Goal: Task Accomplishment & Management: Use online tool/utility

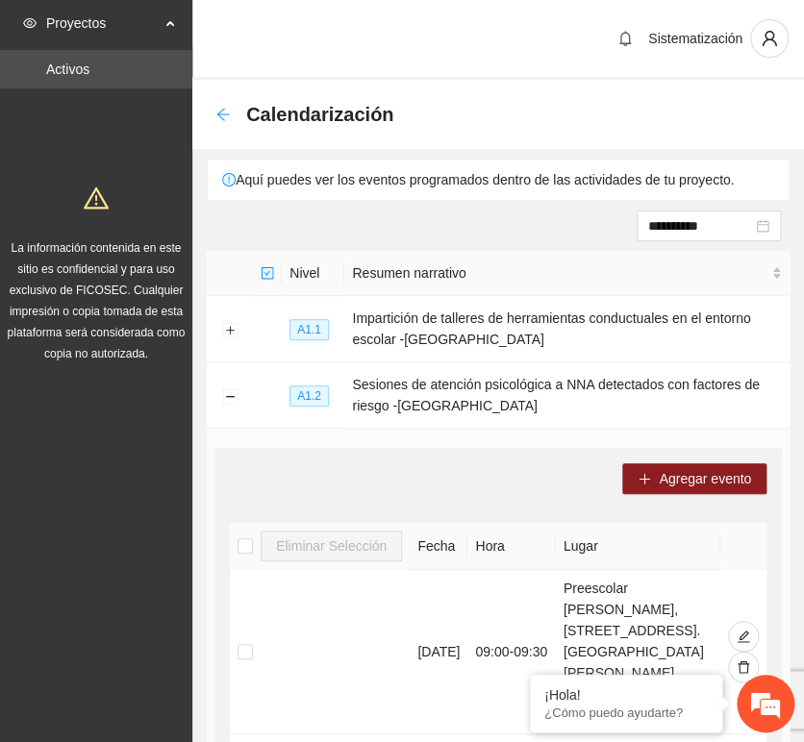
click at [222, 116] on icon "arrow-left" at bounding box center [222, 114] width 15 height 15
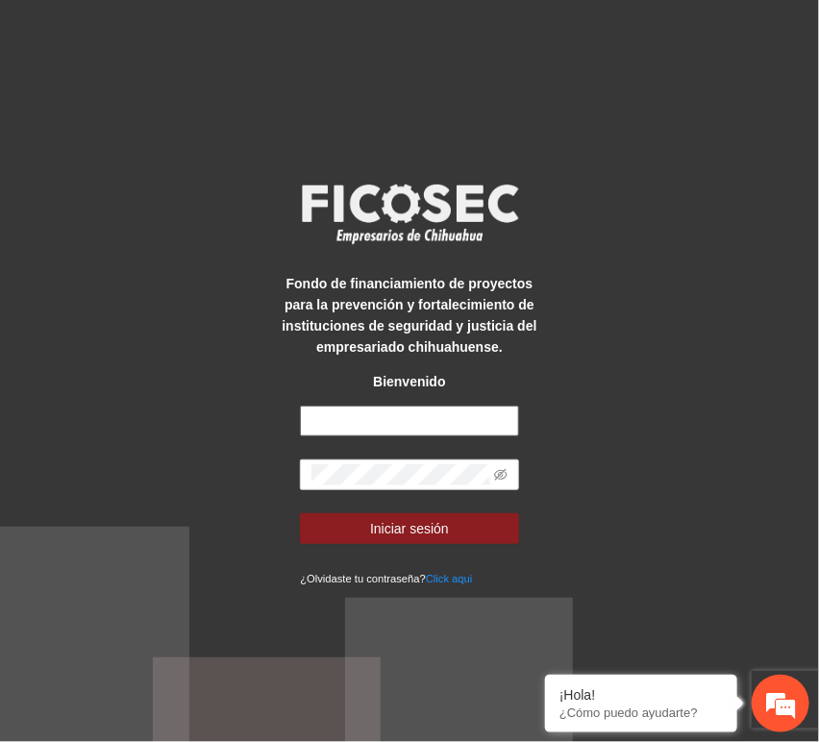
type input "**********"
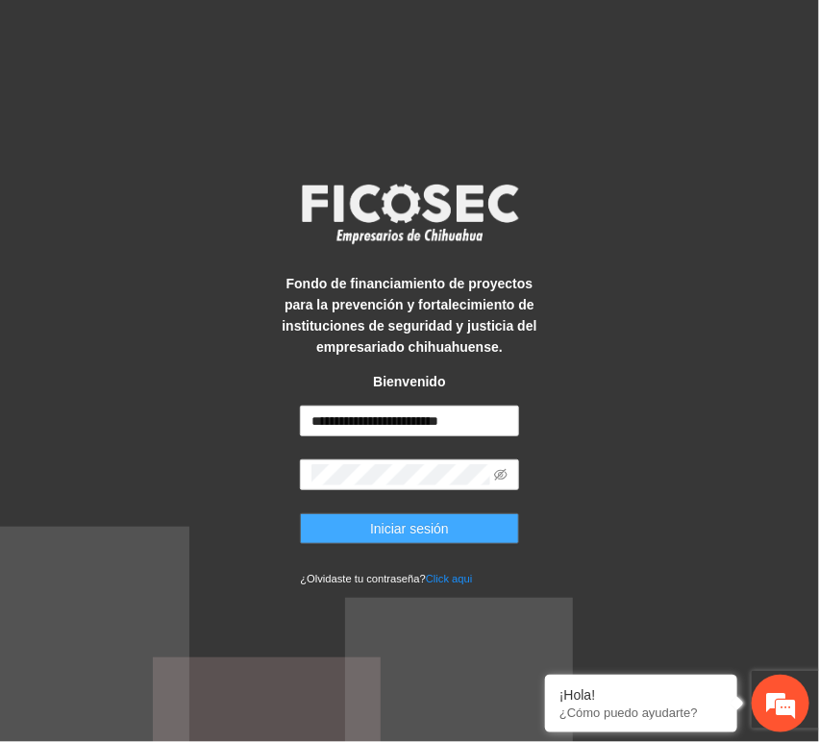
click at [382, 523] on span "Iniciar sesión" at bounding box center [409, 528] width 79 height 21
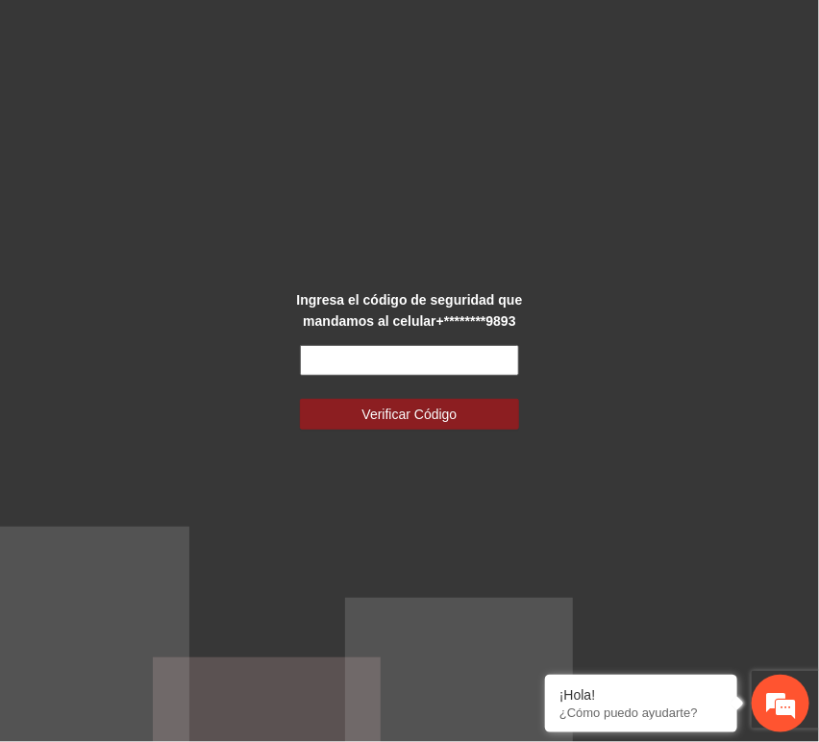
click at [398, 363] on input "text" at bounding box center [409, 360] width 218 height 31
type input "******"
click at [300, 399] on button "Verificar Código" at bounding box center [409, 414] width 218 height 31
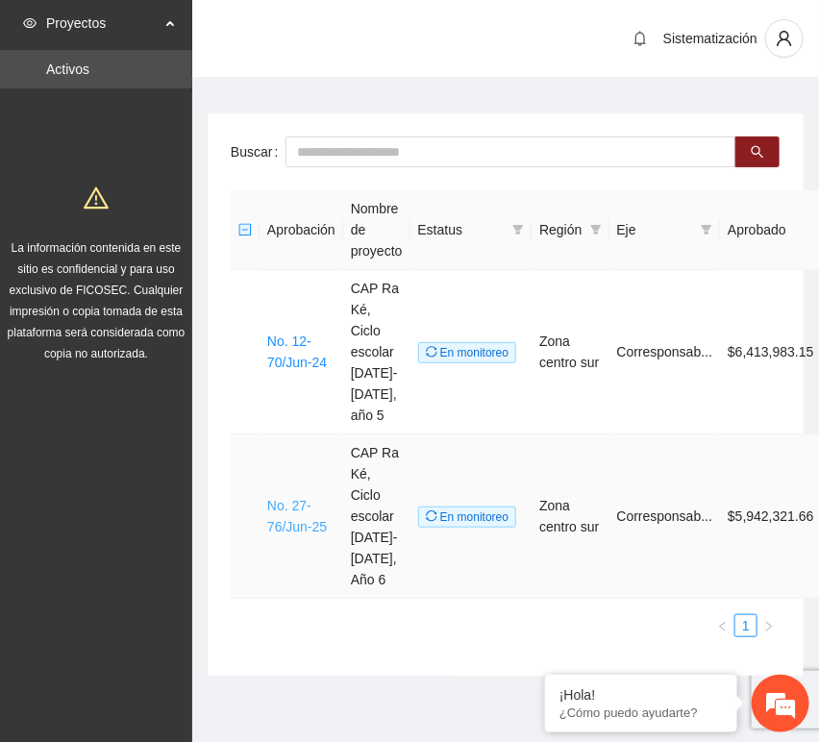
click at [292, 498] on link "No. 27-76/Jun-25" at bounding box center [297, 516] width 60 height 37
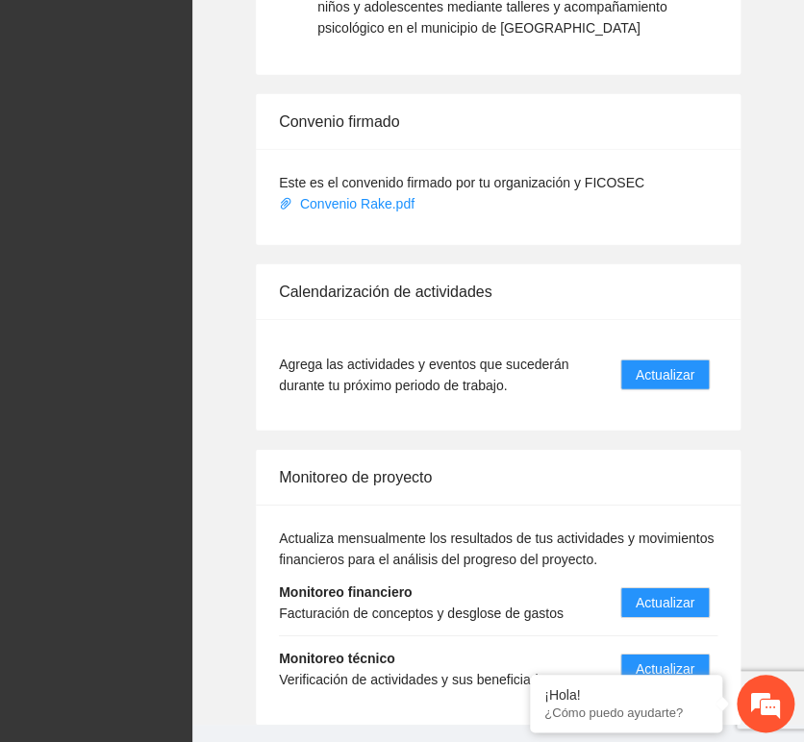
scroll to position [2990, 0]
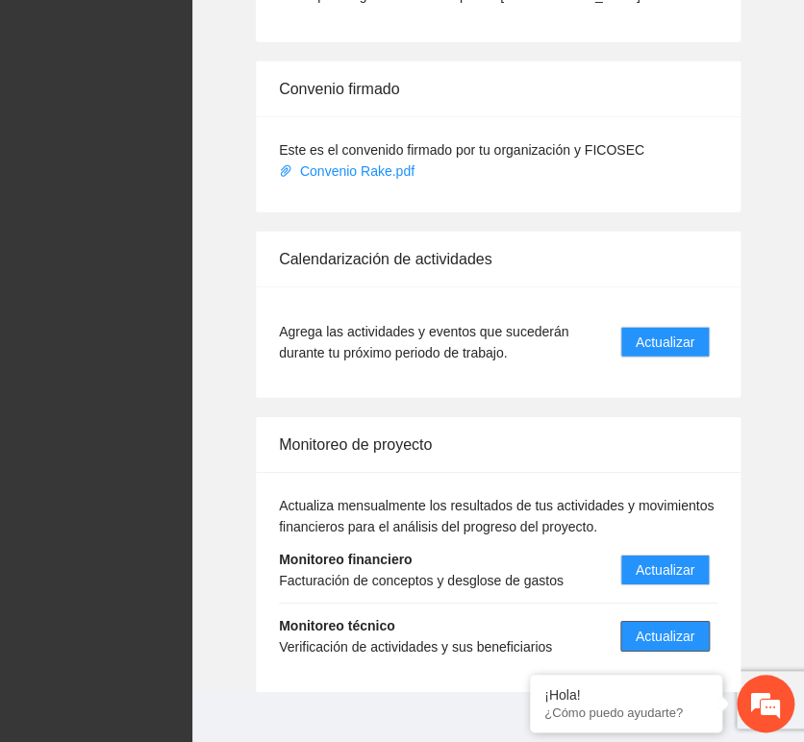
click at [657, 626] on span "Actualizar" at bounding box center [664, 636] width 59 height 21
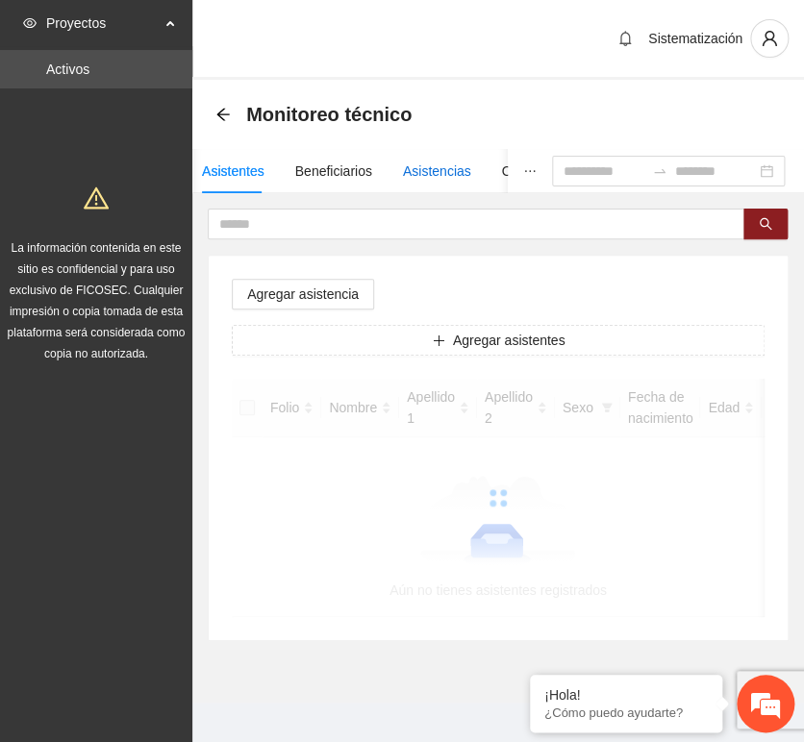
click at [421, 177] on div "Asistencias" at bounding box center [437, 171] width 68 height 21
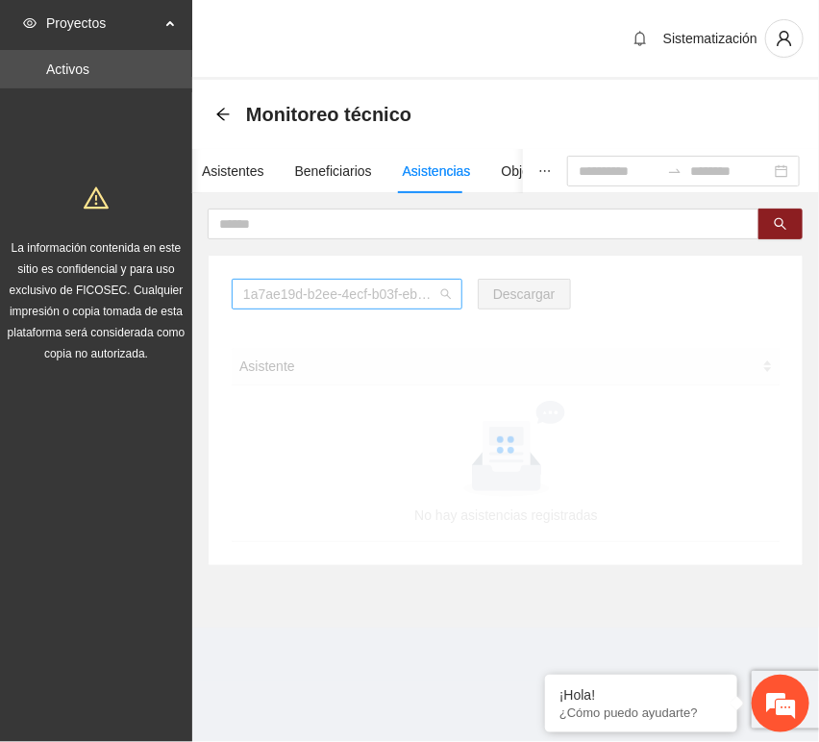
click at [408, 300] on span "1a7ae19d-b2ee-4ecf-b03f-eba5c4bb6853" at bounding box center [347, 294] width 208 height 29
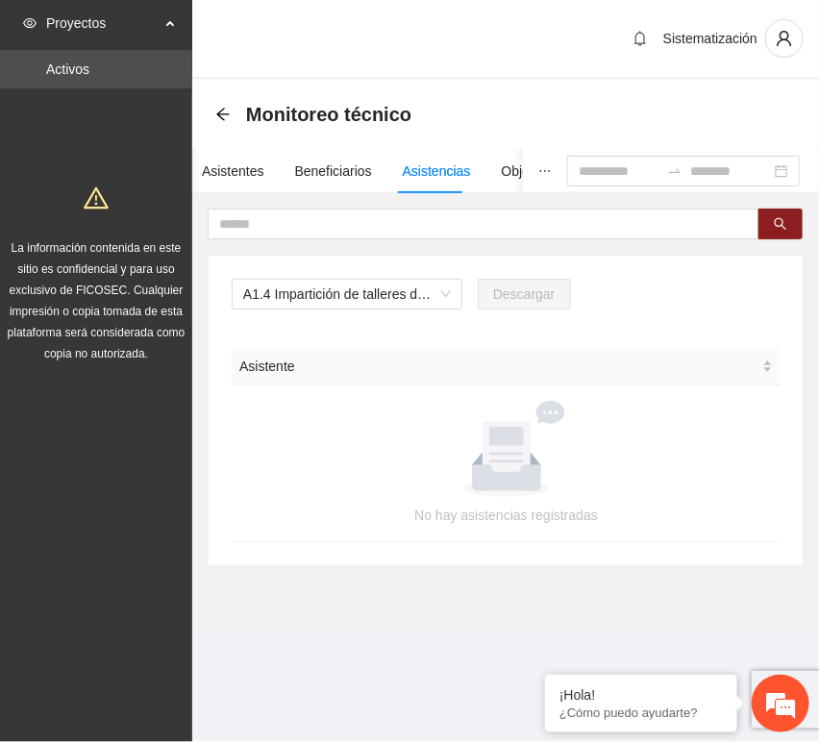
click at [647, 268] on div "A1.4 Impartición de talleres de herramientas conductuales en el entorno escolar…" at bounding box center [506, 411] width 594 height 310
click at [442, 293] on span "A1.4 Impartición de talleres de herramientas conductuales en el entorno escolar…" at bounding box center [347, 294] width 208 height 29
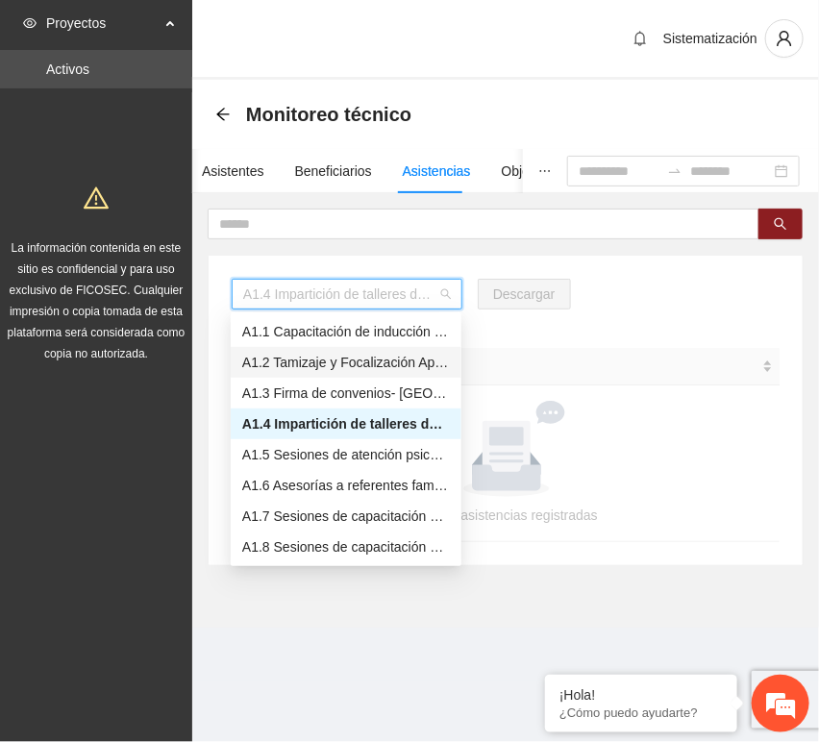
click at [322, 367] on div "A1.2 Tamizaje y Focalización Aplicación de Cuestionario SDQ-CAS - Chihuahua" at bounding box center [346, 362] width 208 height 21
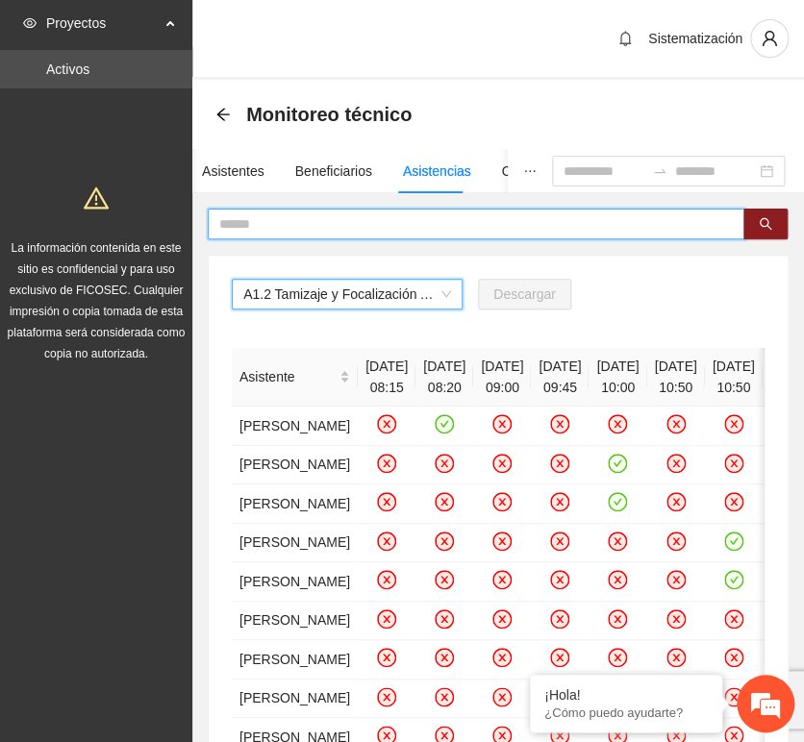
click at [438, 229] on input "text" at bounding box center [468, 223] width 498 height 21
type input "********"
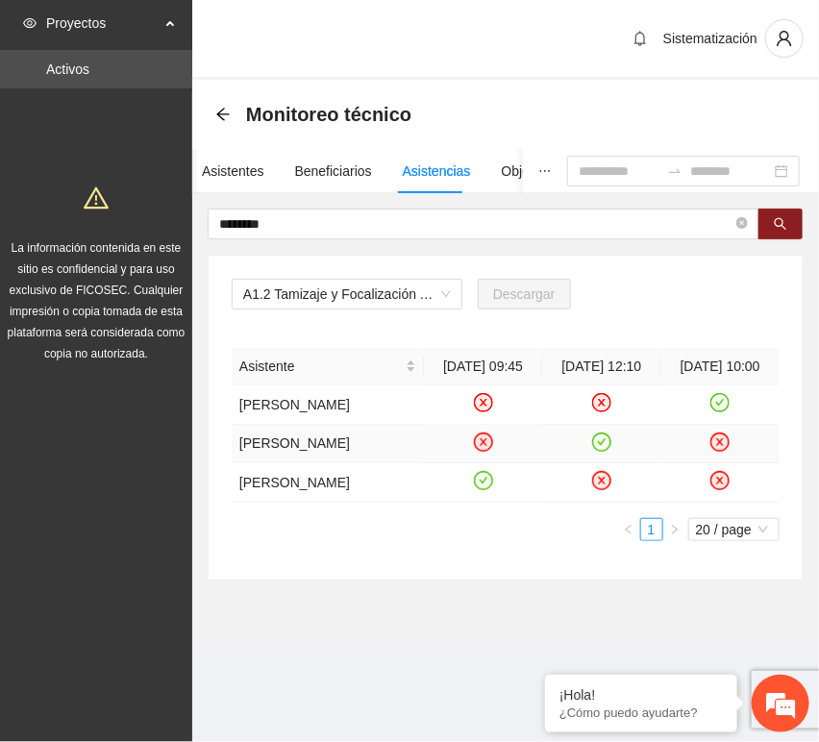
click at [597, 450] on icon "check-circle" at bounding box center [602, 442] width 16 height 16
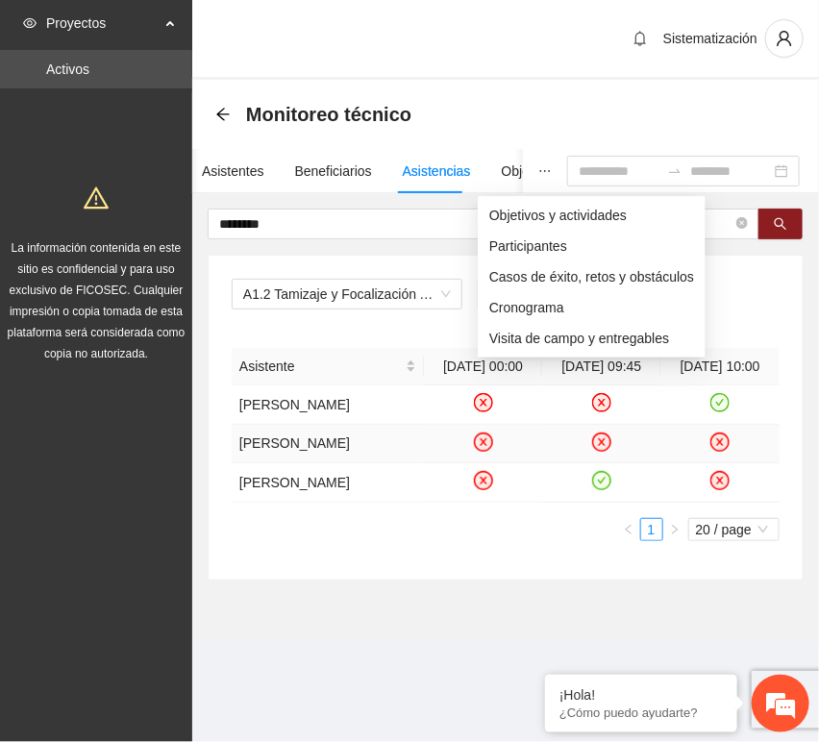
click at [523, 177] on button "button" at bounding box center [545, 171] width 44 height 44
click at [402, 235] on span "********" at bounding box center [484, 224] width 552 height 31
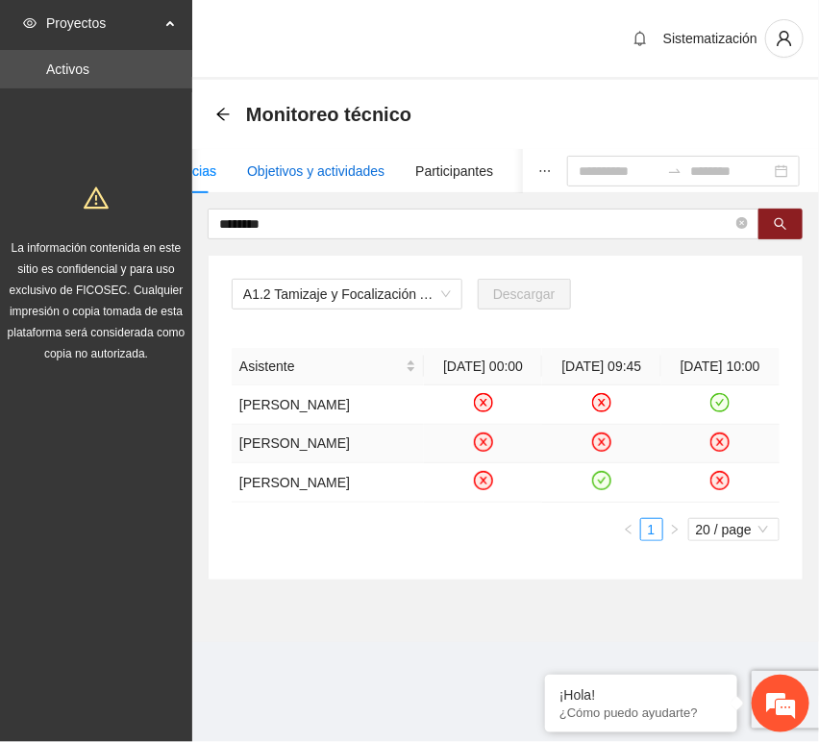
click at [354, 168] on div "Objetivos y actividades" at bounding box center [315, 171] width 137 height 21
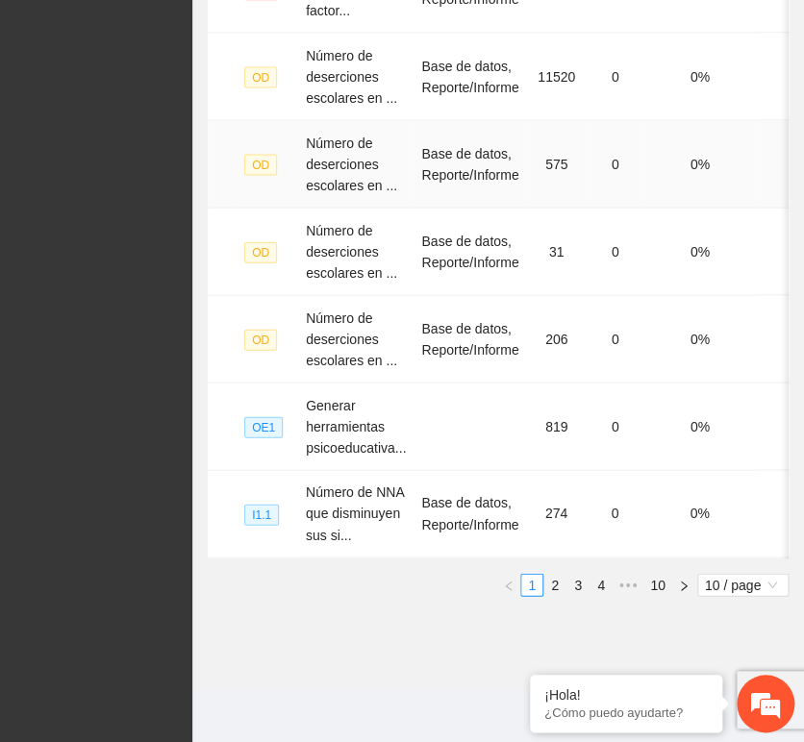
scroll to position [1015, 0]
click at [552, 584] on link "2" at bounding box center [554, 584] width 21 height 21
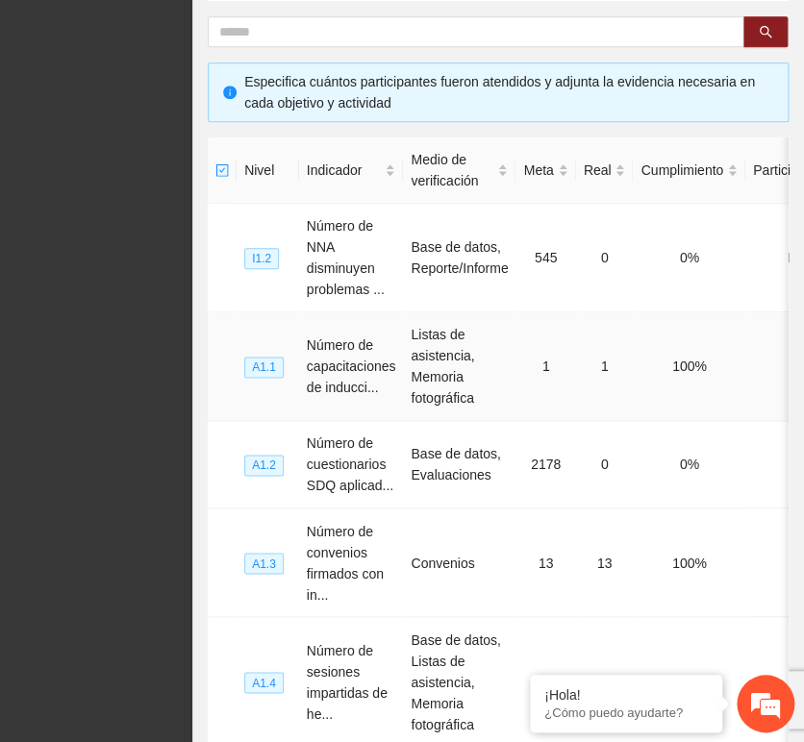
scroll to position [482, 0]
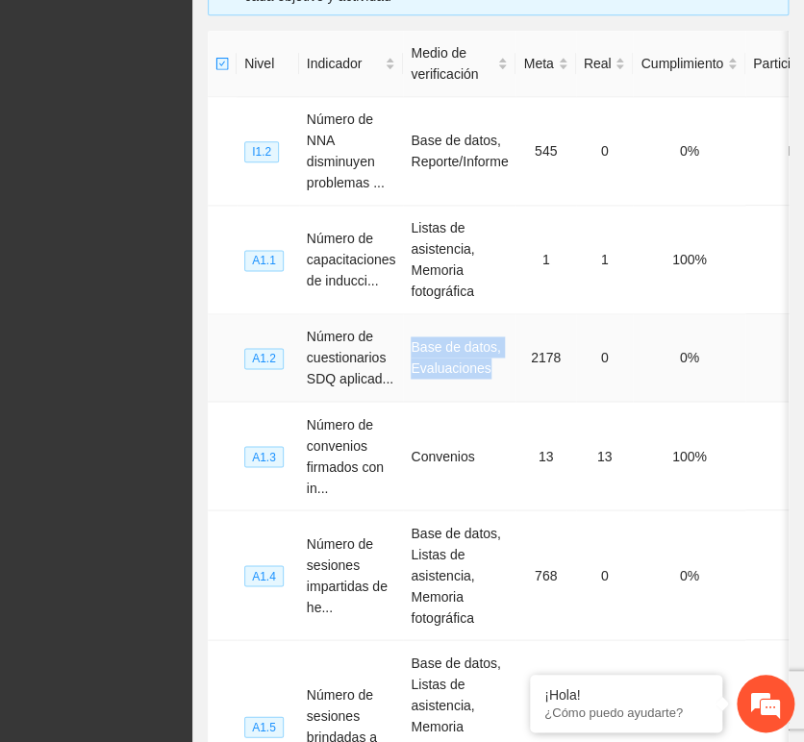
drag, startPoint x: 406, startPoint y: 352, endPoint x: 504, endPoint y: 371, distance: 99.9
click at [503, 371] on td "Base de datos, Evaluaciones" at bounding box center [459, 357] width 112 height 87
